Goal: Obtain resource: Download file/media

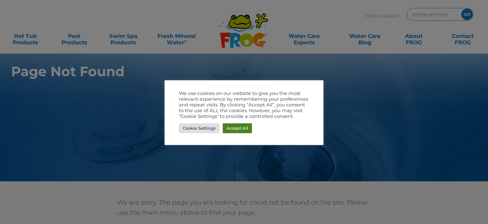
click at [233, 126] on link "Accept All" at bounding box center [237, 128] width 29 height 10
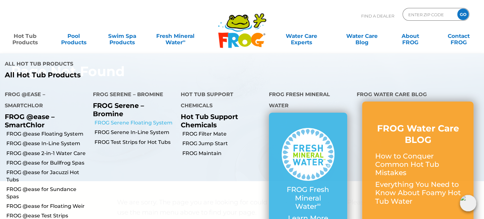
click at [122, 122] on link "FROG Serene Floating System" at bounding box center [135, 122] width 82 height 7
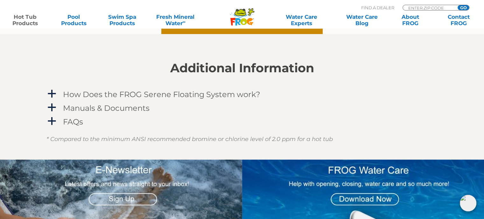
scroll to position [557, 0]
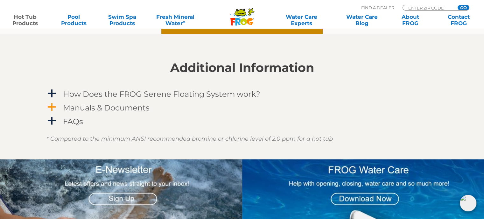
click at [122, 107] on h4 "Manuals & Documents" at bounding box center [106, 107] width 86 height 9
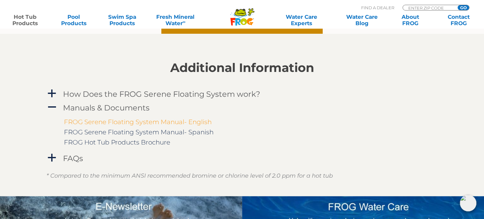
click at [109, 122] on link "FROG Serene Floating System Manual- English" at bounding box center [138, 122] width 148 height 8
